Goal: Navigation & Orientation: Find specific page/section

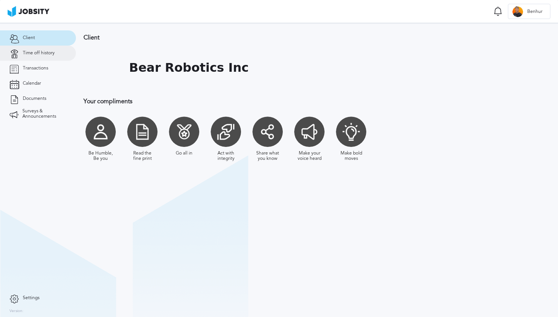
click at [51, 60] on link "Time off history" at bounding box center [38, 53] width 76 height 15
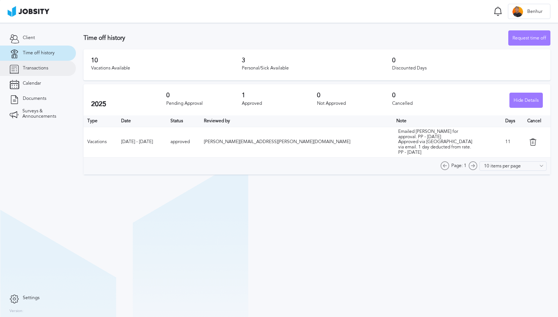
click at [49, 70] on link "Transactions" at bounding box center [38, 68] width 76 height 15
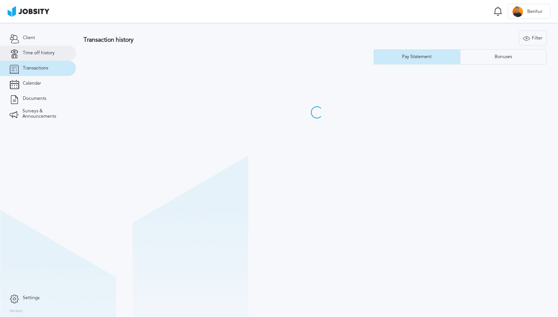
click at [49, 56] on link "Time off history" at bounding box center [38, 53] width 76 height 15
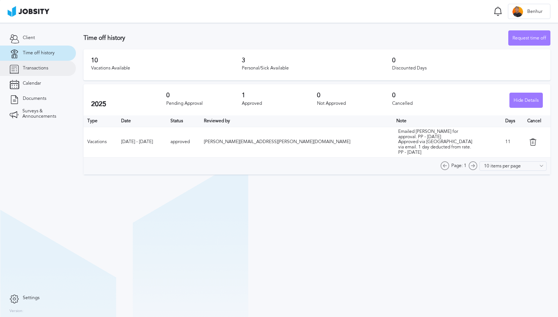
click at [48, 66] on link "Transactions" at bounding box center [38, 68] width 76 height 15
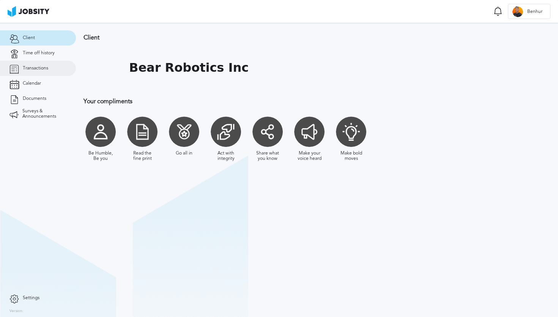
click at [38, 69] on span "Transactions" at bounding box center [35, 68] width 25 height 5
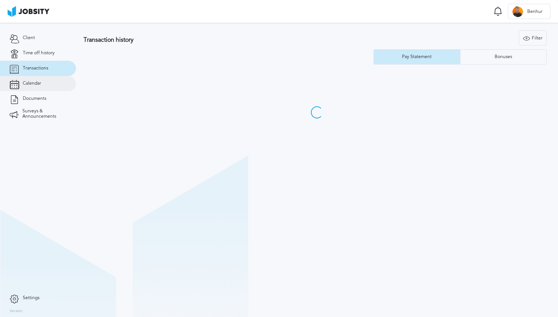
click at [41, 82] on span "Calendar" at bounding box center [32, 83] width 18 height 5
